Goal: Task Accomplishment & Management: Use online tool/utility

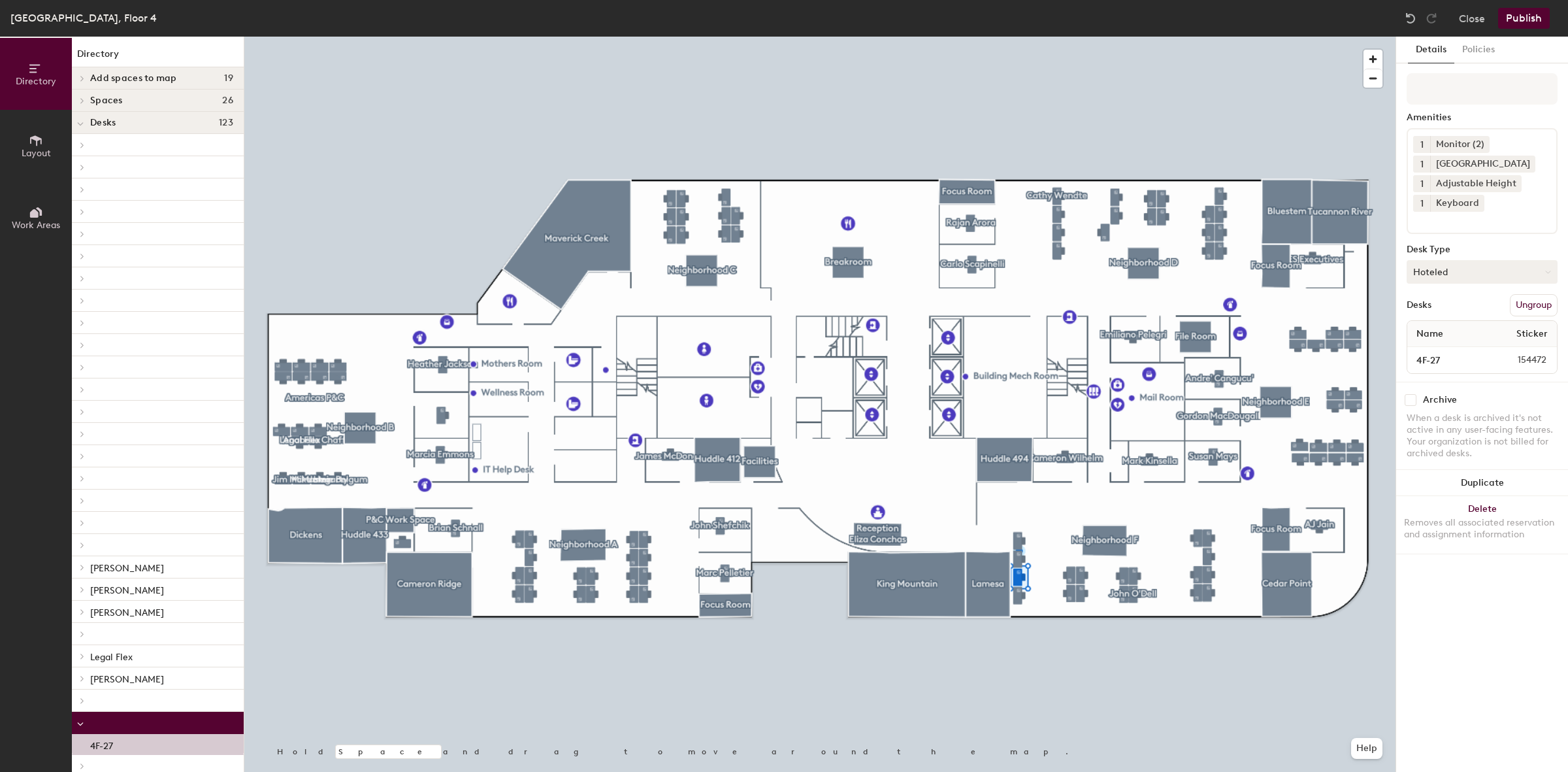
click at [1438, 272] on button "Hoteled" at bounding box center [1481, 271] width 151 height 24
click at [1436, 312] on div "Assigned" at bounding box center [1473, 312] width 131 height 20
click at [1449, 92] on input at bounding box center [1481, 89] width 151 height 31
type input "Out of service"
click at [1526, 17] on button "Publish" at bounding box center [1524, 18] width 52 height 21
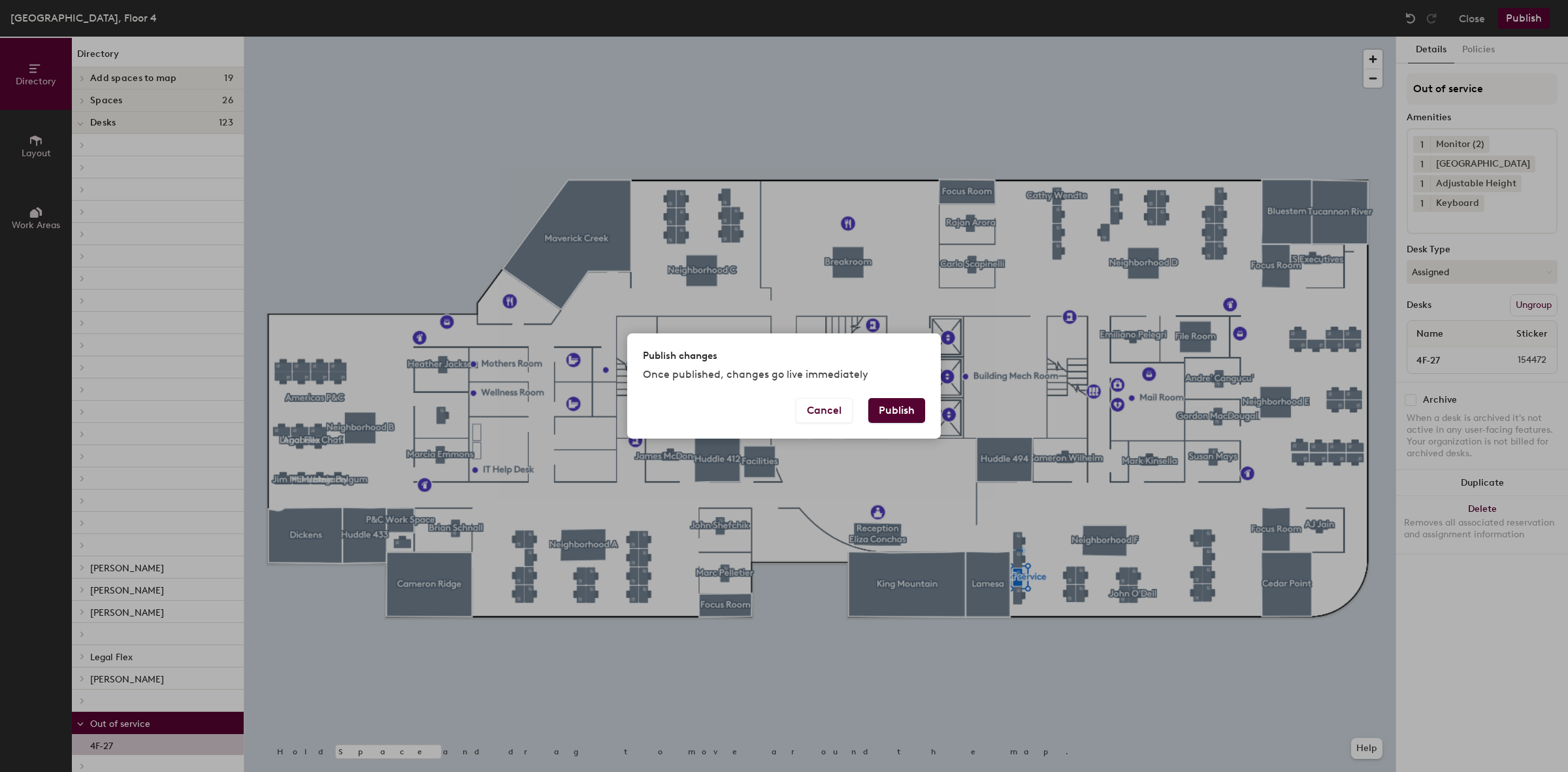
click at [899, 412] on button "Publish" at bounding box center [896, 411] width 57 height 25
